Goal: Task Accomplishment & Management: Manage account settings

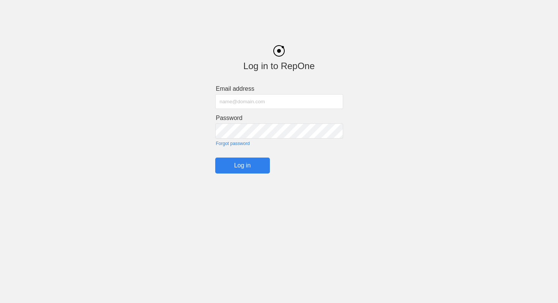
click at [257, 98] on input "text" at bounding box center [279, 101] width 128 height 15
type input "[EMAIL_ADDRESS][DOMAIN_NAME]"
click at [245, 163] on input "Log in" at bounding box center [242, 166] width 55 height 16
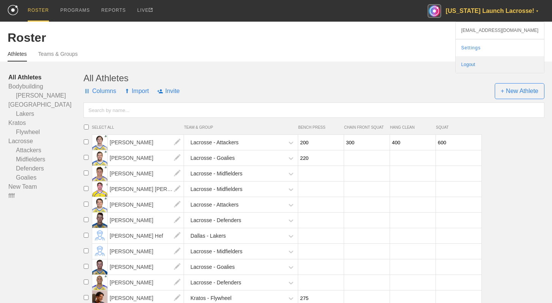
click at [504, 59] on div "Logout" at bounding box center [500, 64] width 88 height 17
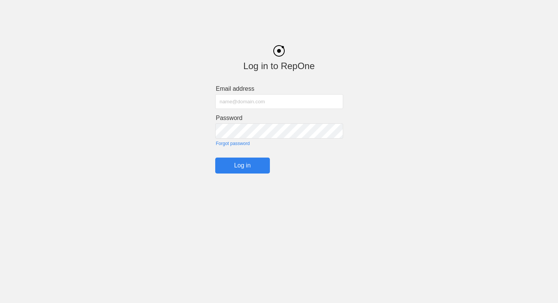
click at [299, 102] on input "text" at bounding box center [279, 101] width 128 height 15
type input "[EMAIL_ADDRESS][DOMAIN_NAME]"
click at [253, 167] on input "Log in" at bounding box center [242, 166] width 55 height 16
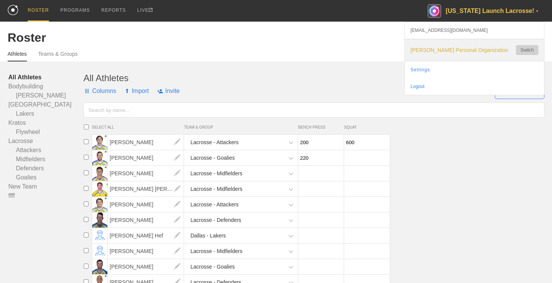
click at [524, 49] on button "Switch" at bounding box center [527, 50] width 22 height 10
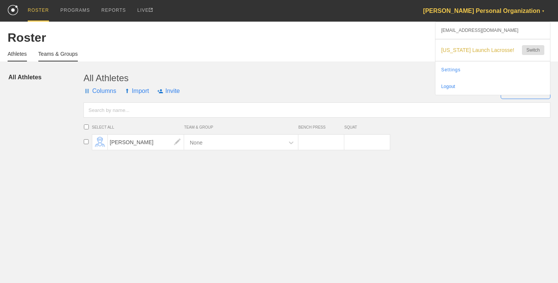
click at [52, 55] on link "Teams & Groups" at bounding box center [57, 56] width 39 height 11
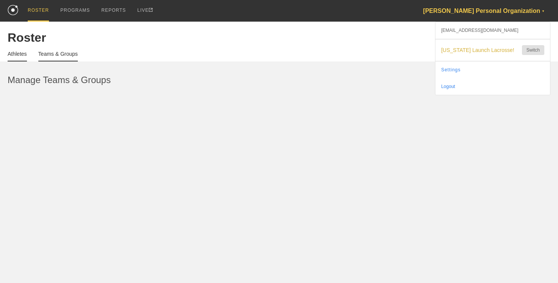
click at [24, 54] on link "Athletes" at bounding box center [17, 56] width 19 height 11
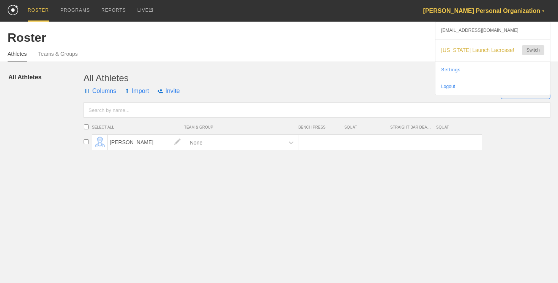
click at [524, 13] on div "[PERSON_NAME] Personal Organization ▼" at bounding box center [486, 11] width 127 height 22
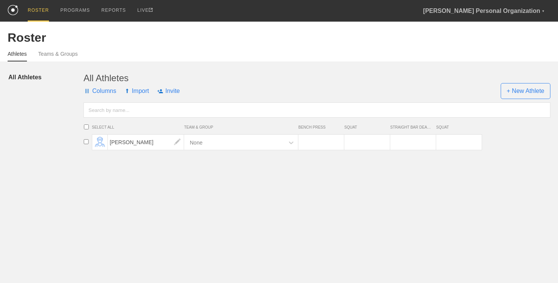
click at [498, 51] on span "[US_STATE] Launch Lacrosse!" at bounding box center [477, 50] width 73 height 6
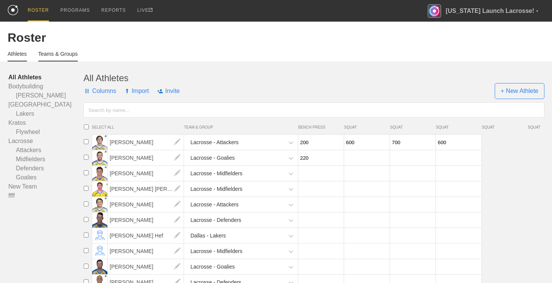
click at [50, 57] on link "Teams & Groups" at bounding box center [57, 56] width 39 height 11
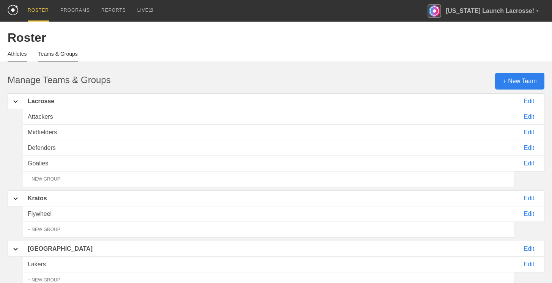
click at [21, 54] on link "Athletes" at bounding box center [17, 56] width 19 height 11
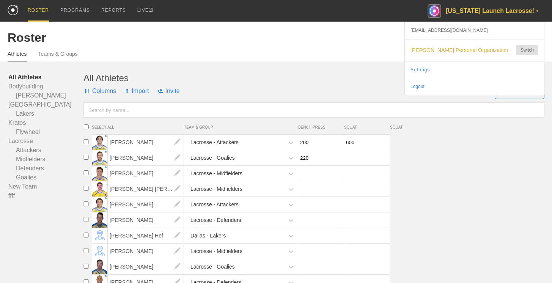
click at [497, 13] on div "[US_STATE] Launch Lacrosse! ▼" at bounding box center [486, 11] width 117 height 22
click at [475, 11] on div "[US_STATE] Launch Lacrosse! ▼" at bounding box center [486, 11] width 117 height 22
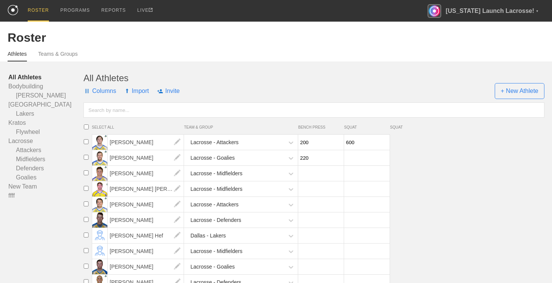
click at [450, 74] on link "Settings" at bounding box center [474, 69] width 139 height 17
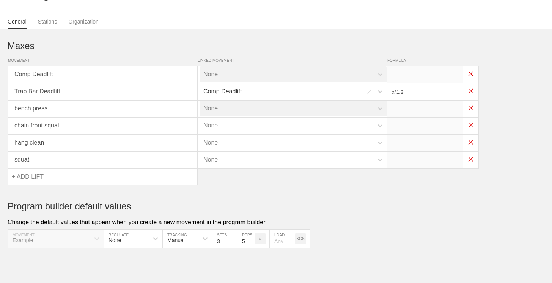
scroll to position [46, 0]
click at [367, 145] on div "None" at bounding box center [287, 143] width 174 height 16
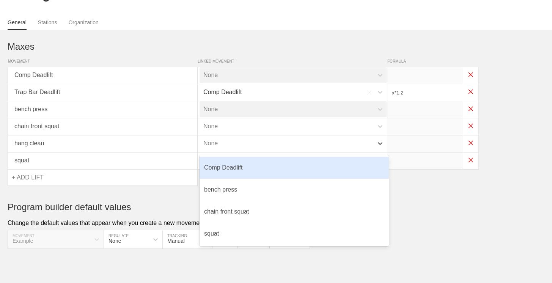
click at [365, 140] on div "None" at bounding box center [287, 143] width 174 height 16
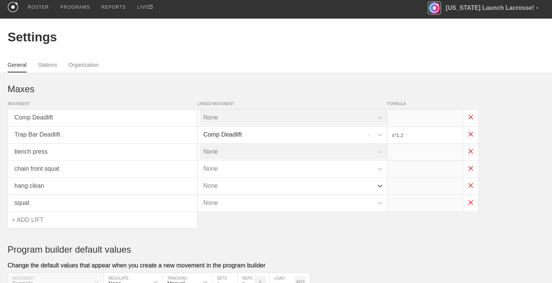
scroll to position [0, 0]
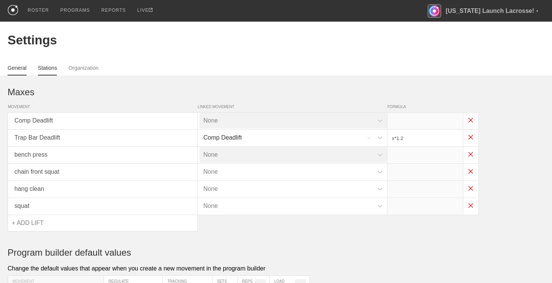
click at [52, 68] on link "Stations" at bounding box center [47, 70] width 19 height 11
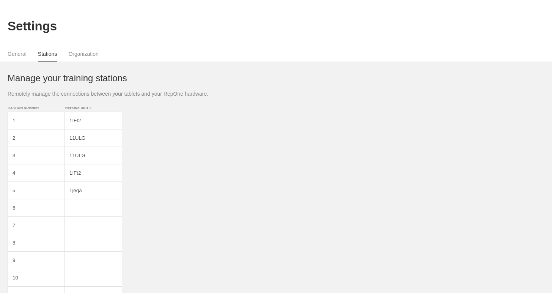
scroll to position [24, 0]
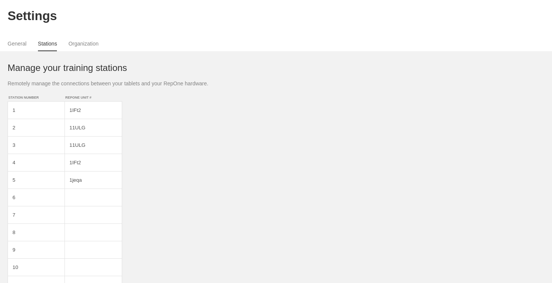
click at [134, 67] on h1 "Manage your training stations" at bounding box center [276, 68] width 537 height 11
click at [101, 112] on input "1IFt2" at bounding box center [93, 110] width 57 height 17
